Goal: Check status: Check status

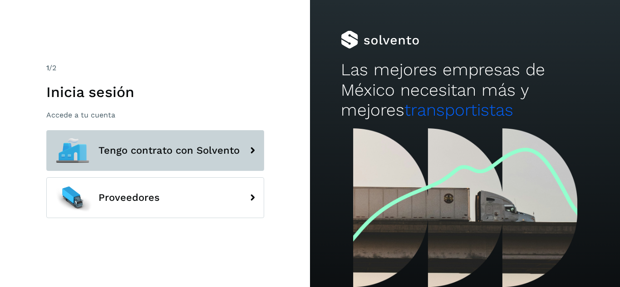
click at [158, 165] on button "Tengo contrato con Solvento" at bounding box center [155, 150] width 218 height 41
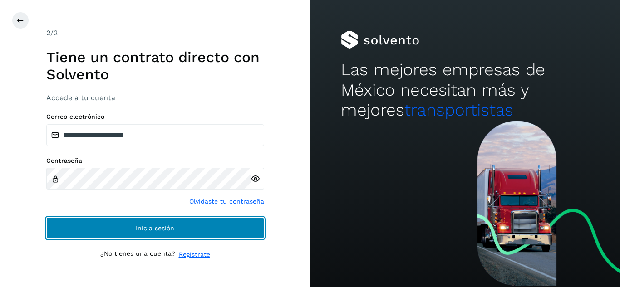
click at [169, 232] on button "Inicia sesión" at bounding box center [155, 228] width 218 height 22
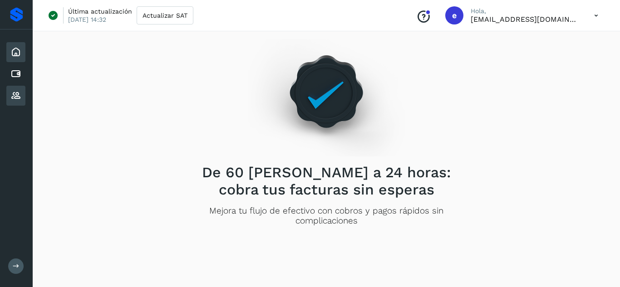
click at [19, 92] on icon at bounding box center [15, 95] width 11 height 11
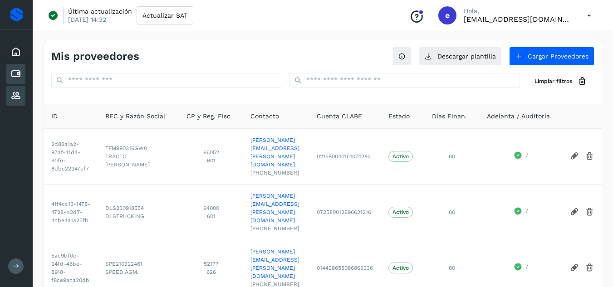
click at [20, 74] on icon at bounding box center [15, 74] width 11 height 11
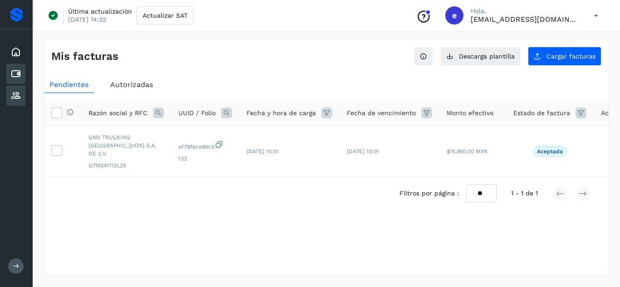
click at [21, 90] on div "Proveedores" at bounding box center [15, 96] width 19 height 20
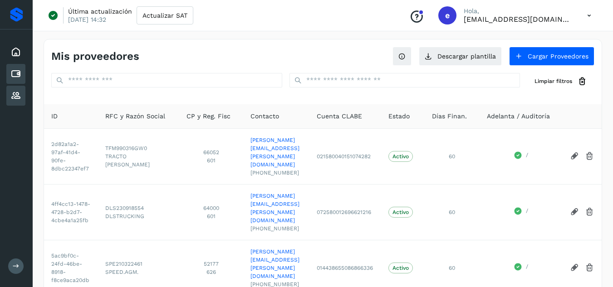
click at [23, 73] on div "Cuentas por pagar" at bounding box center [15, 74] width 19 height 20
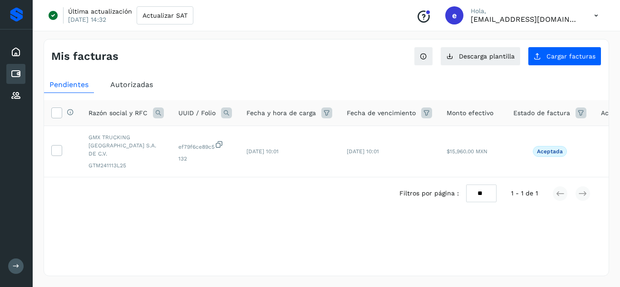
click at [136, 89] on span "Autorizadas" at bounding box center [131, 84] width 43 height 9
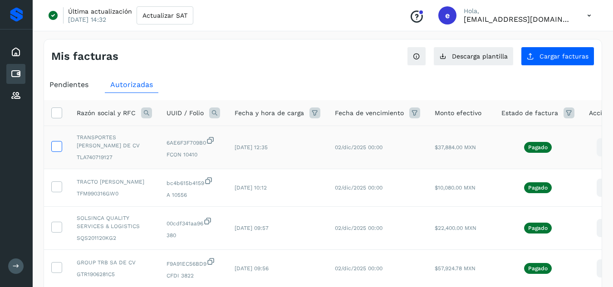
click at [58, 146] on icon at bounding box center [57, 146] width 10 height 10
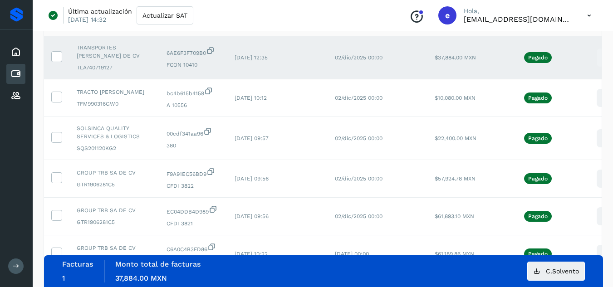
scroll to position [86, 0]
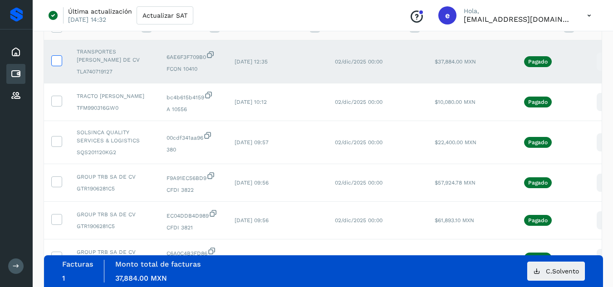
click at [58, 61] on icon at bounding box center [57, 60] width 10 height 10
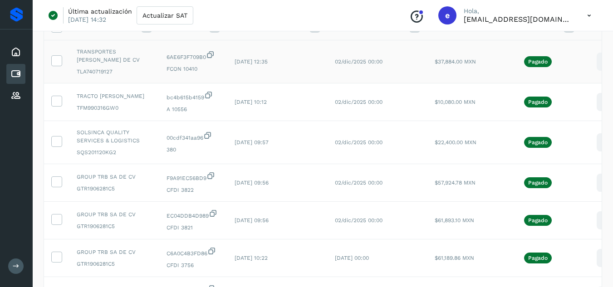
click at [599, 62] on icon at bounding box center [605, 61] width 21 height 21
drag, startPoint x: 549, startPoint y: 90, endPoint x: 450, endPoint y: 196, distance: 145.7
click at [597, 71] on div "Ver Detalle Factura XML C.Solvento CEP" at bounding box center [606, 62] width 18 height 18
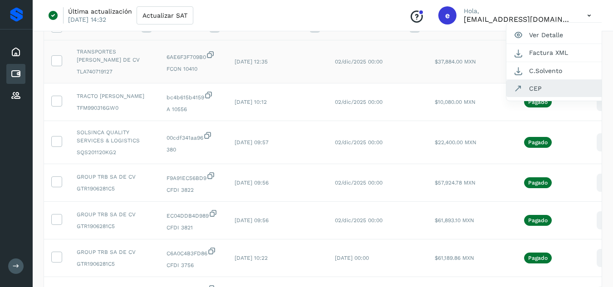
click at [536, 90] on button "CEP" at bounding box center [560, 88] width 108 height 17
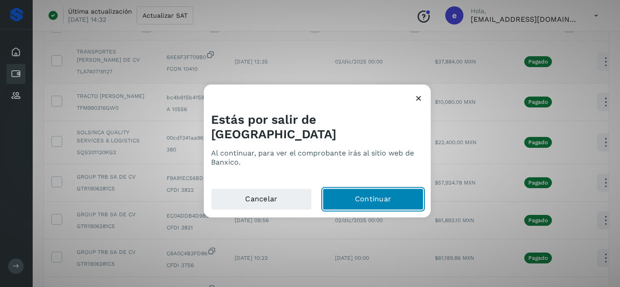
click at [353, 195] on button "Continuar" at bounding box center [373, 199] width 101 height 22
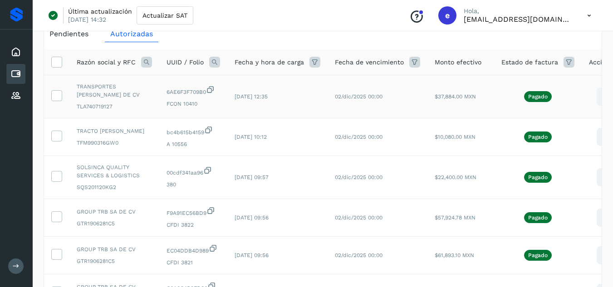
scroll to position [50, 0]
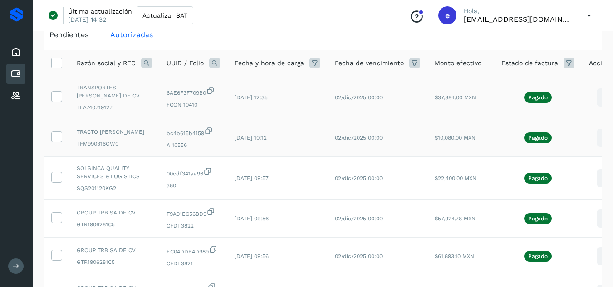
click at [595, 139] on icon at bounding box center [605, 137] width 21 height 21
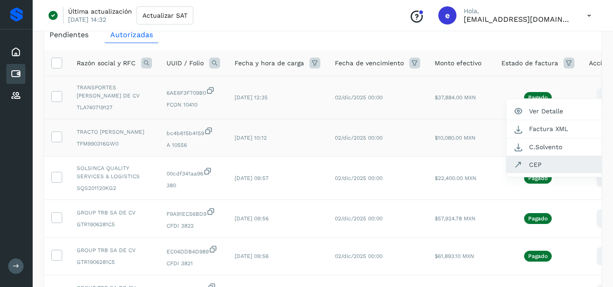
click at [551, 167] on button "CEP" at bounding box center [560, 164] width 108 height 17
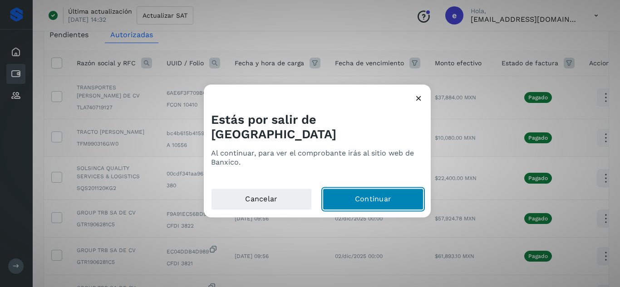
click at [392, 193] on button "Continuar" at bounding box center [373, 199] width 101 height 22
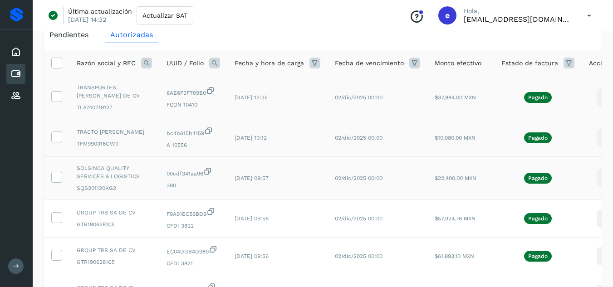
click at [596, 179] on icon at bounding box center [605, 178] width 21 height 21
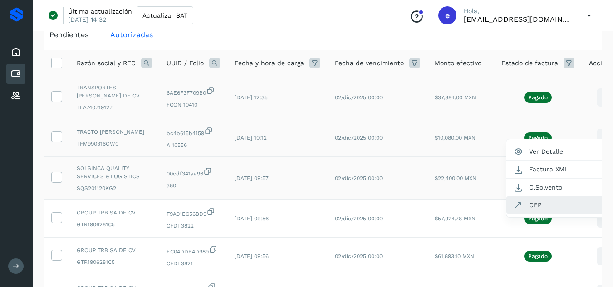
click at [519, 210] on button "CEP" at bounding box center [560, 204] width 108 height 17
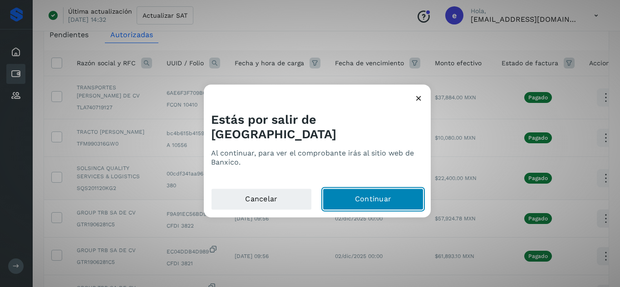
click at [383, 188] on button "Continuar" at bounding box center [373, 199] width 101 height 22
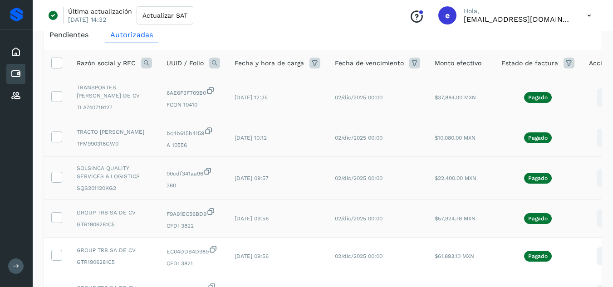
click at [598, 215] on icon at bounding box center [605, 218] width 21 height 21
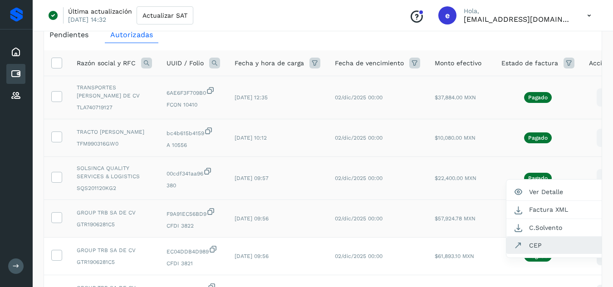
click at [555, 245] on button "CEP" at bounding box center [560, 245] width 108 height 17
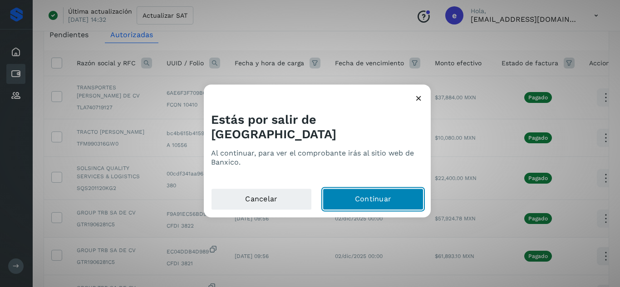
click at [362, 192] on button "Continuar" at bounding box center [373, 199] width 101 height 22
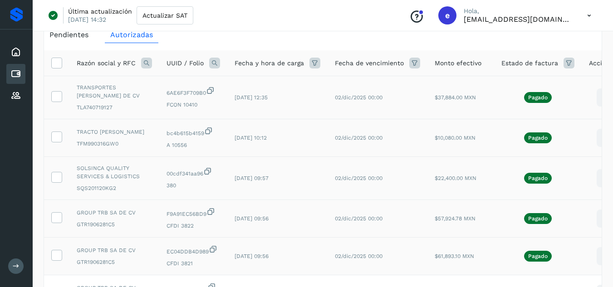
click at [595, 255] on icon at bounding box center [605, 256] width 21 height 21
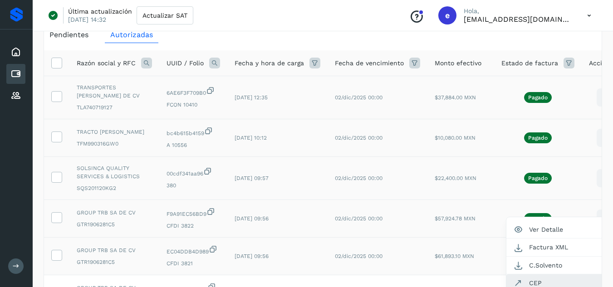
click at [530, 285] on button "CEP" at bounding box center [560, 282] width 108 height 17
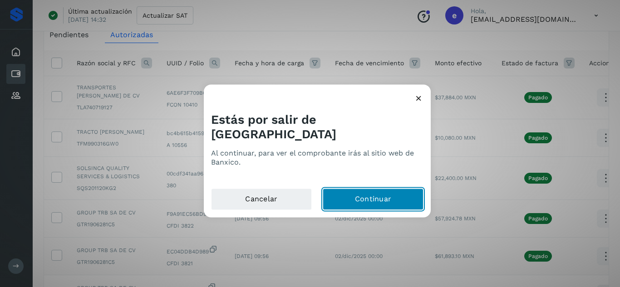
click at [343, 188] on button "Continuar" at bounding box center [373, 199] width 101 height 22
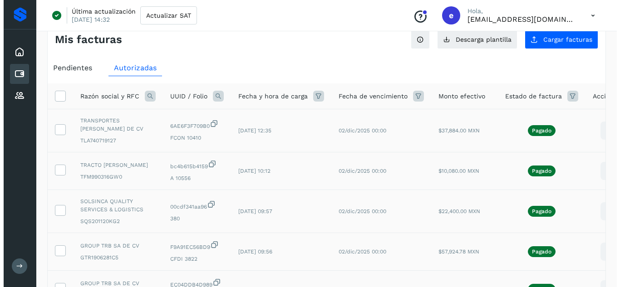
scroll to position [0, 0]
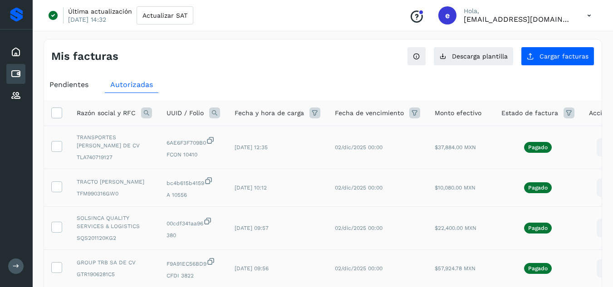
click at [587, 15] on icon at bounding box center [589, 15] width 19 height 19
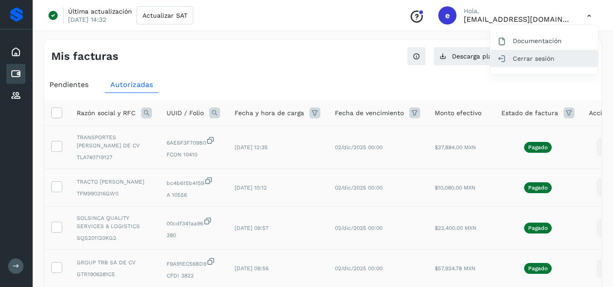
click at [525, 62] on div "Cerrar sesión" at bounding box center [544, 58] width 108 height 17
